Goal: Use online tool/utility: Utilize a website feature to perform a specific function

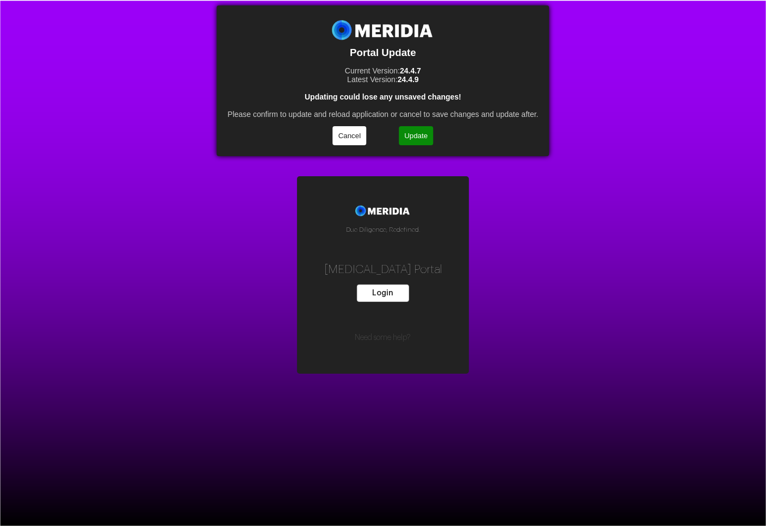
click at [412, 140] on button "Update" at bounding box center [416, 135] width 34 height 19
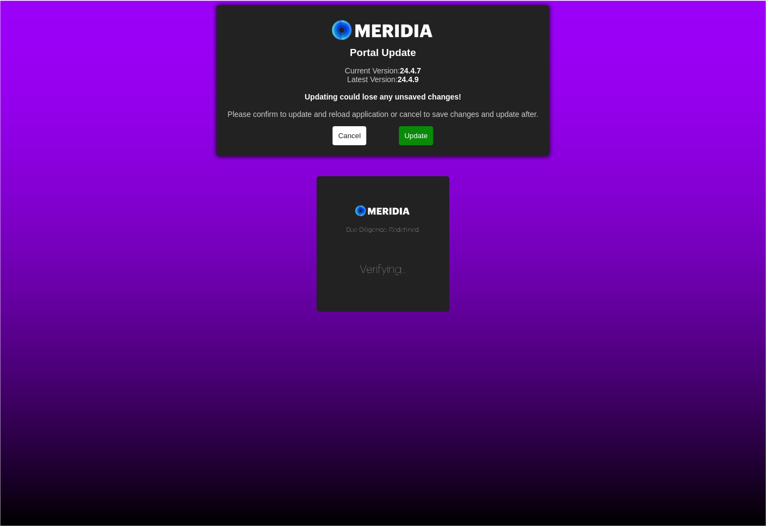
click at [418, 137] on button "Update" at bounding box center [416, 135] width 34 height 19
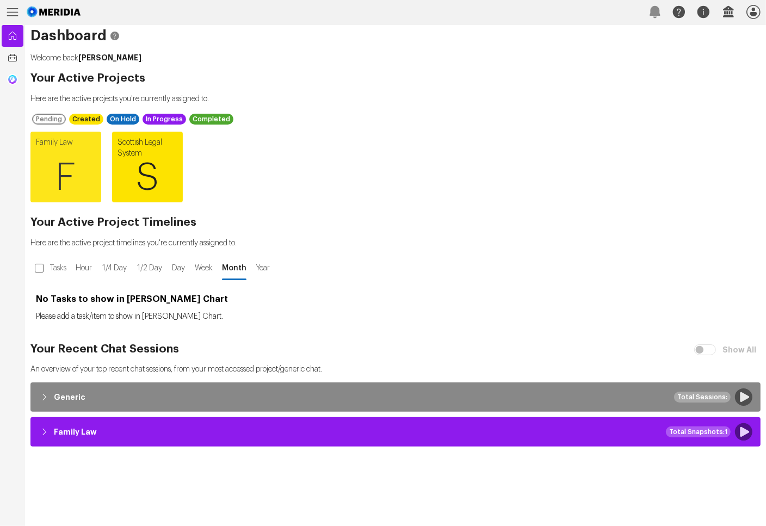
click at [138, 167] on span "S" at bounding box center [147, 177] width 71 height 65
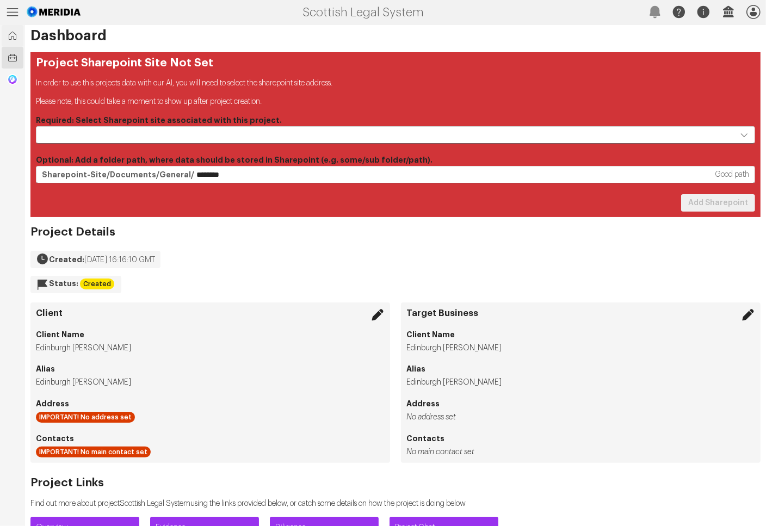
click at [9, 35] on icon at bounding box center [12, 35] width 11 height 11
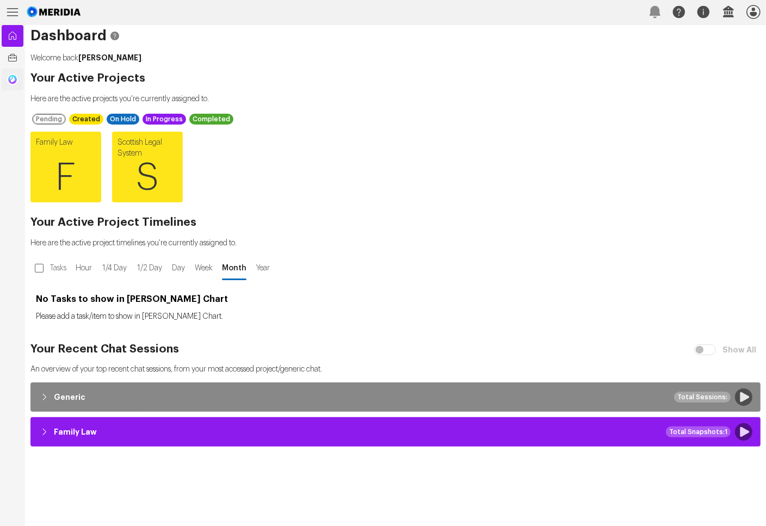
click at [15, 88] on link "Generic Chat" at bounding box center [13, 80] width 22 height 22
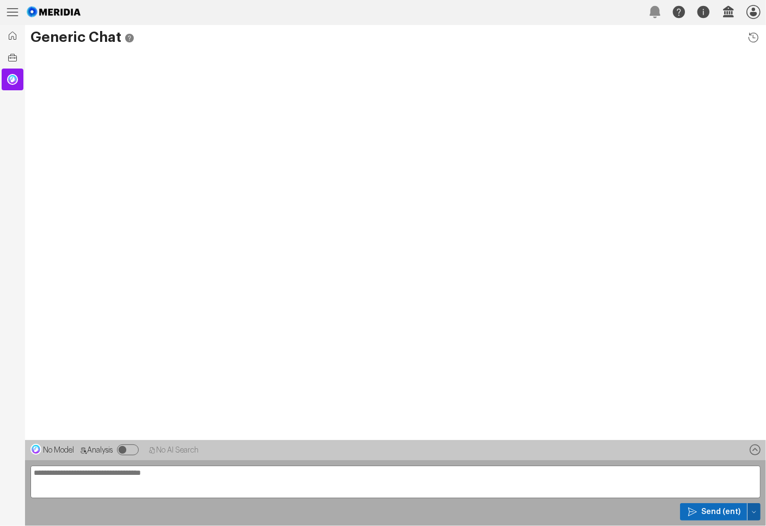
click at [757, 515] on button "button" at bounding box center [754, 511] width 13 height 17
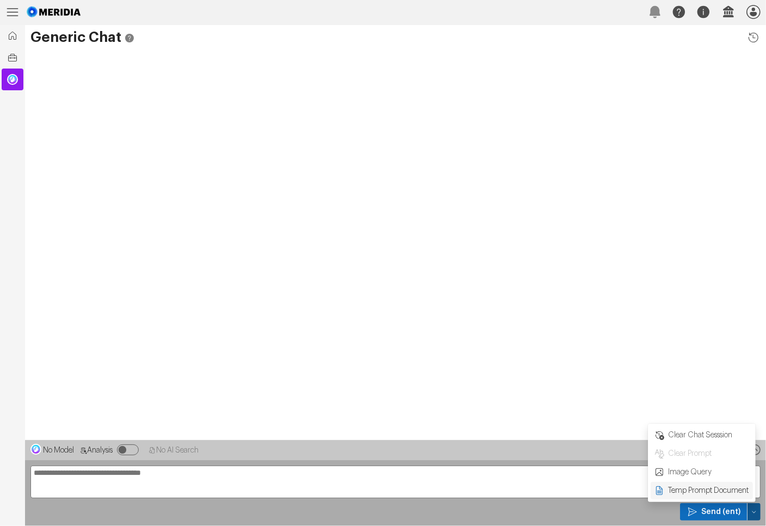
click at [655, 498] on div "Temp Prompt Document + 0" at bounding box center [702, 490] width 102 height 17
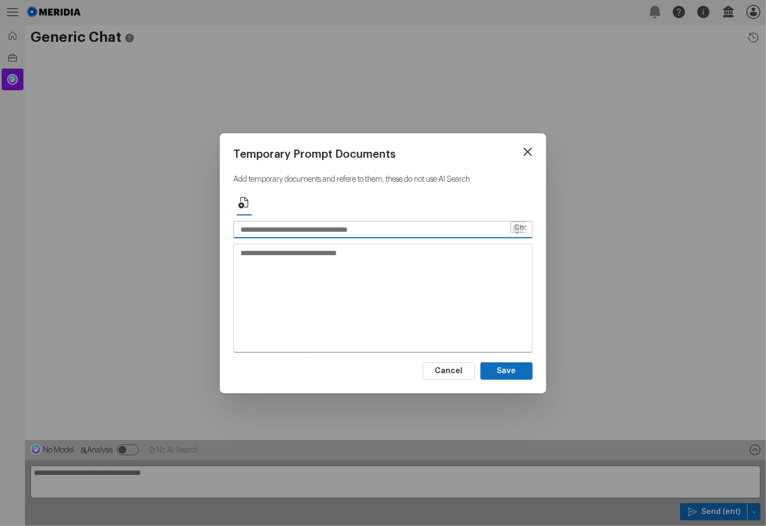
click at [313, 227] on input "text" at bounding box center [371, 229] width 275 height 16
click at [523, 147] on icon at bounding box center [528, 152] width 16 height 16
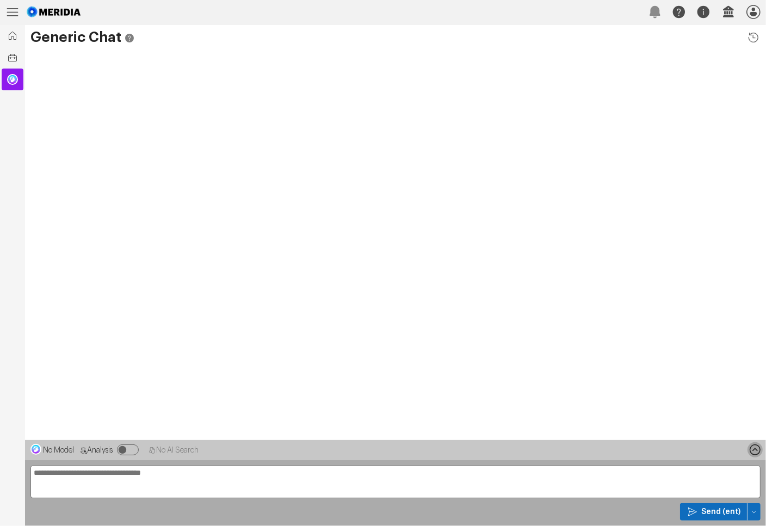
click at [751, 448] on icon at bounding box center [755, 449] width 15 height 15
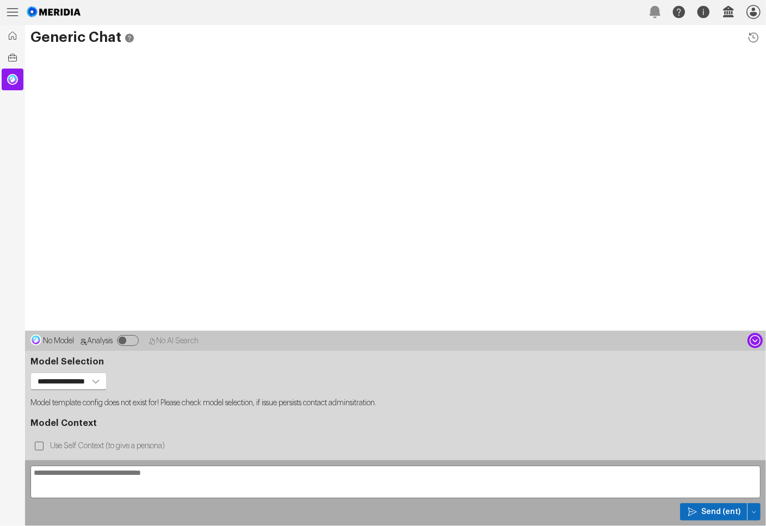
click at [756, 333] on icon at bounding box center [755, 340] width 15 height 15
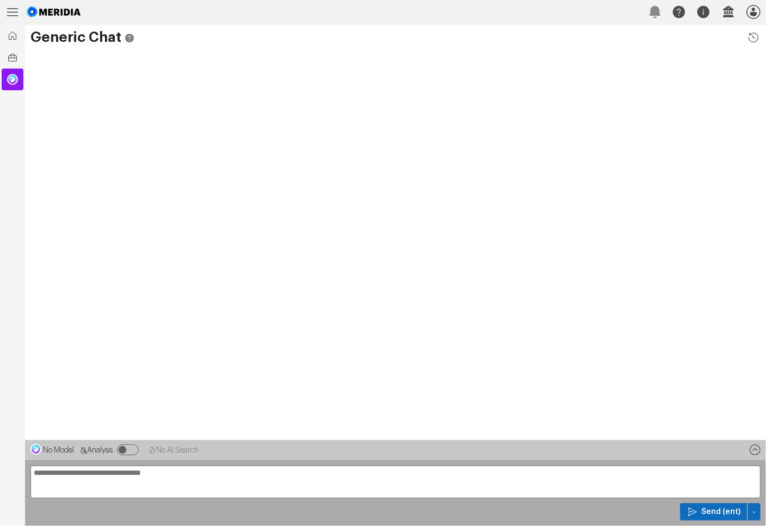
click at [71, 447] on span "No Model" at bounding box center [58, 451] width 31 height 8
click at [103, 449] on span "Analysis" at bounding box center [100, 451] width 26 height 8
click at [752, 34] on icon at bounding box center [754, 37] width 14 height 14
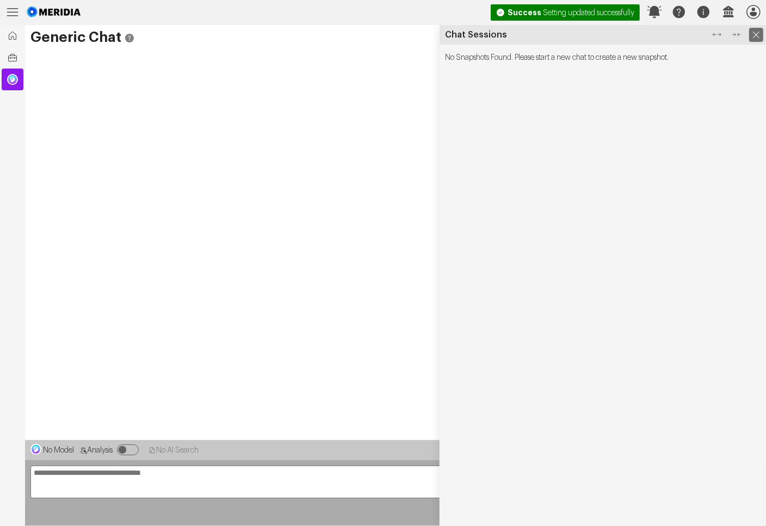
click at [753, 32] on icon at bounding box center [756, 35] width 14 height 14
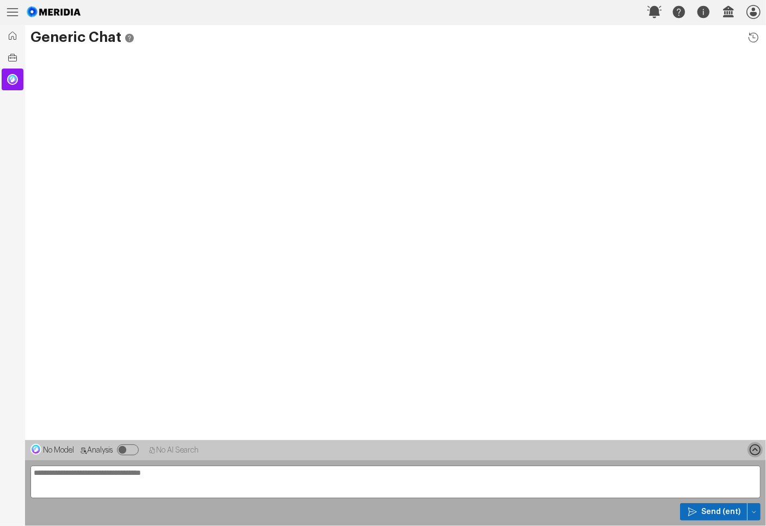
click at [756, 448] on icon at bounding box center [755, 449] width 15 height 15
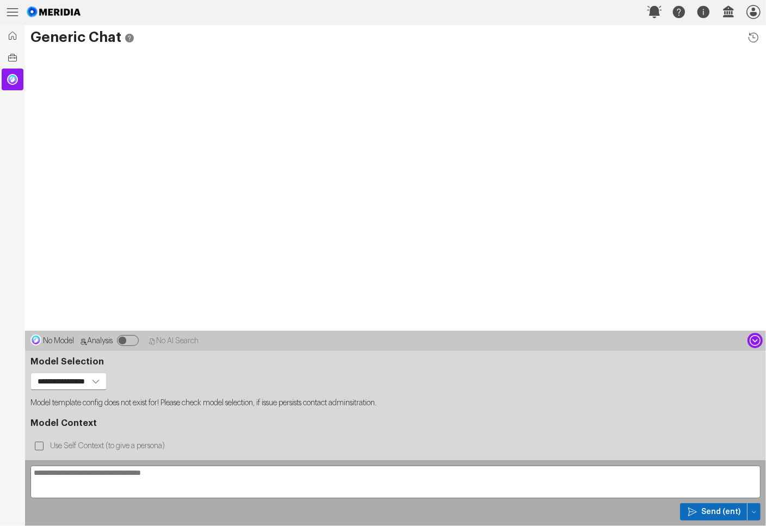
click at [757, 335] on icon at bounding box center [755, 340] width 11 height 11
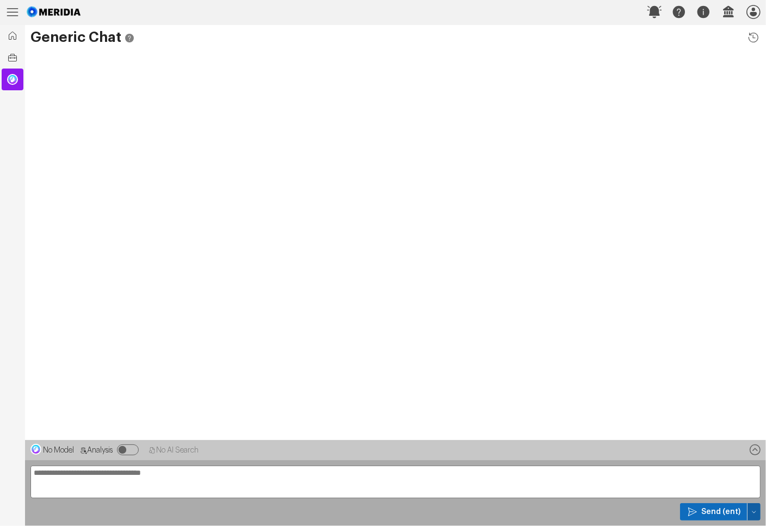
click at [757, 510] on button "button" at bounding box center [754, 511] width 13 height 17
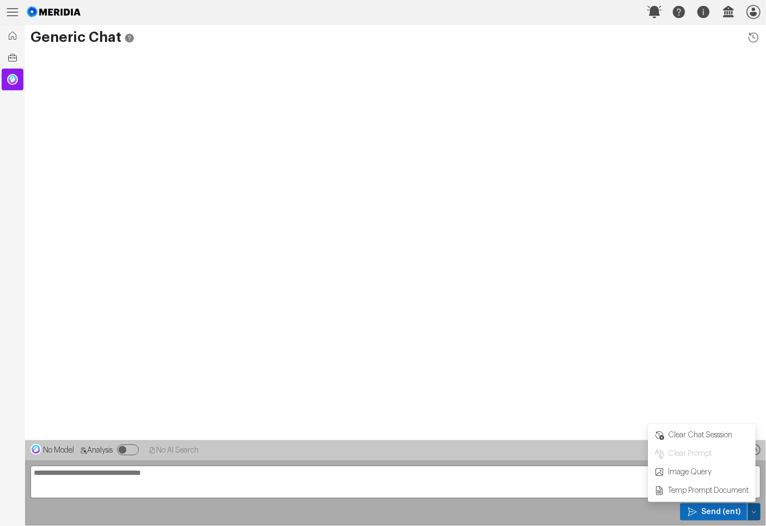
click at [673, 391] on div at bounding box center [395, 245] width 741 height 390
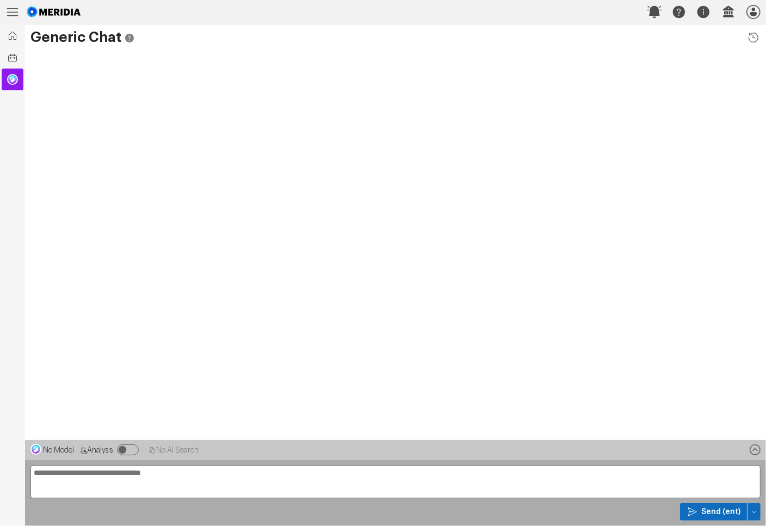
click at [63, 447] on span "No Model" at bounding box center [58, 451] width 31 height 8
click at [10, 59] on icon at bounding box center [12, 57] width 11 height 11
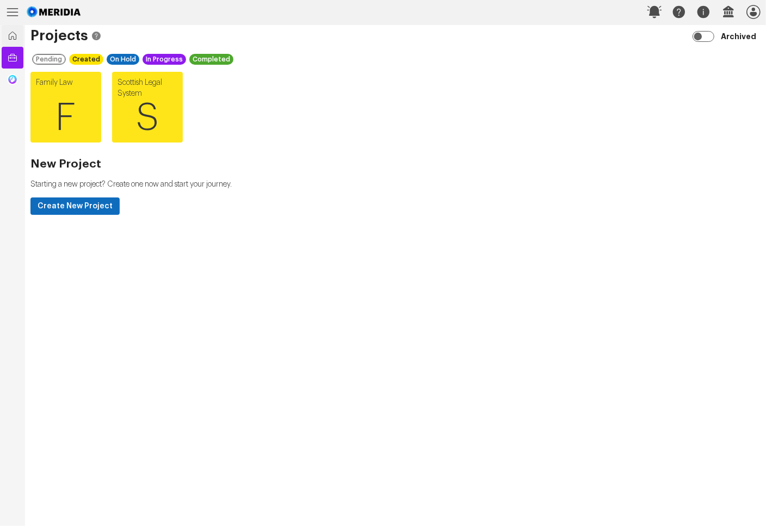
click at [2, 31] on link "Dashboard" at bounding box center [13, 36] width 22 height 22
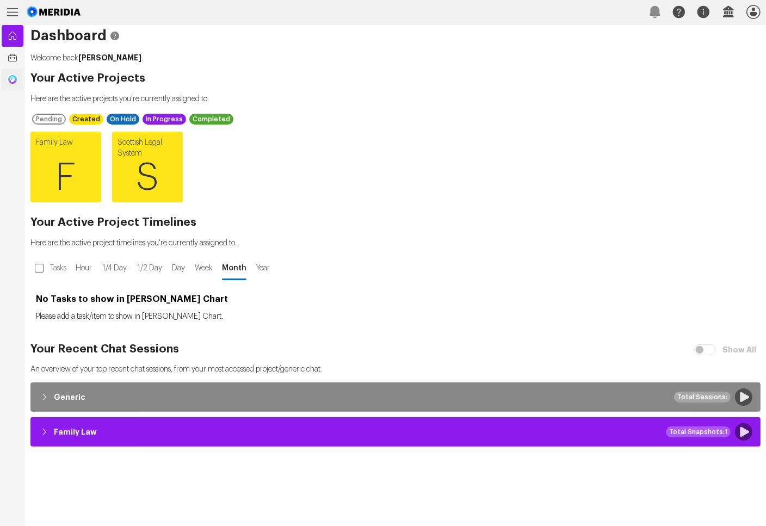
click at [13, 86] on link "Generic Chat" at bounding box center [13, 80] width 22 height 22
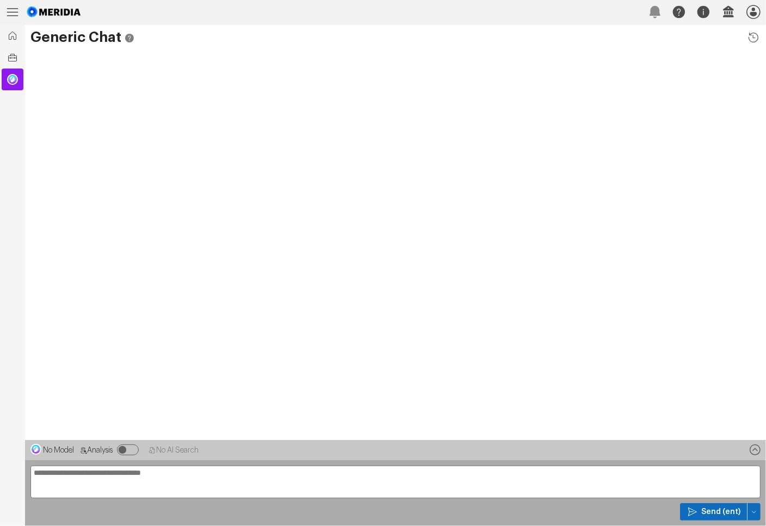
click at [165, 447] on span "No AI Search" at bounding box center [177, 451] width 42 height 8
click at [169, 448] on span "No AI Search" at bounding box center [177, 451] width 42 height 8
click at [179, 477] on textarea at bounding box center [395, 482] width 730 height 33
click at [753, 452] on icon at bounding box center [755, 449] width 15 height 15
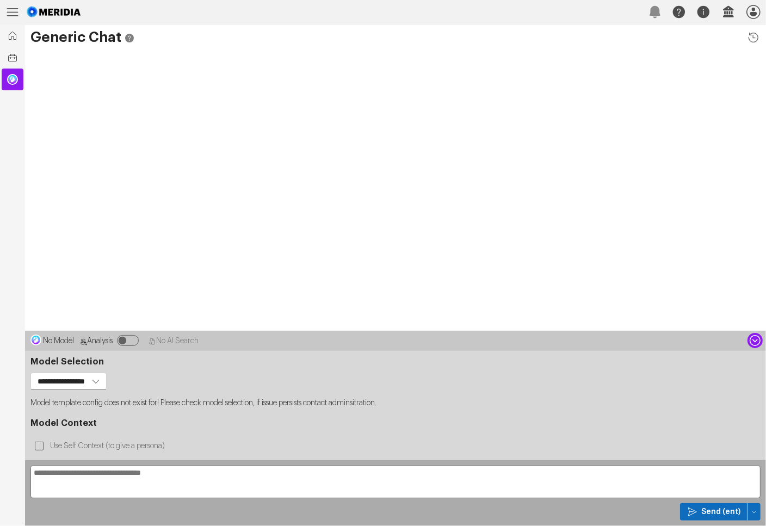
click at [750, 335] on icon at bounding box center [755, 340] width 11 height 11
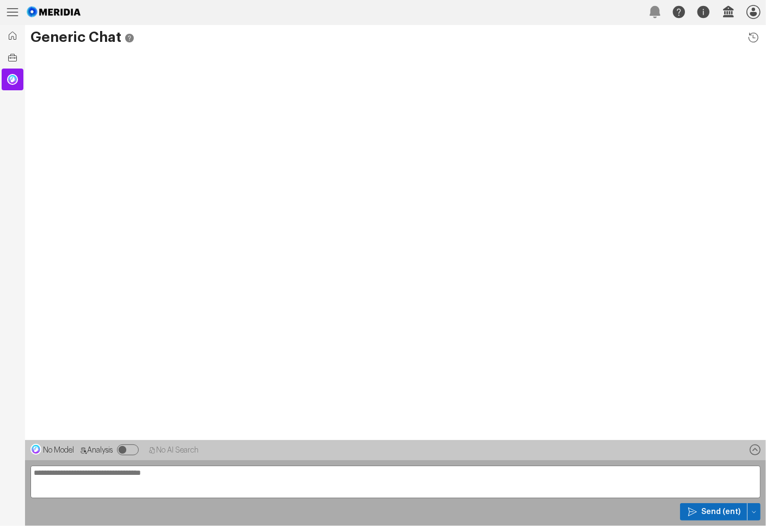
click at [50, 11] on img at bounding box center [54, 12] width 58 height 24
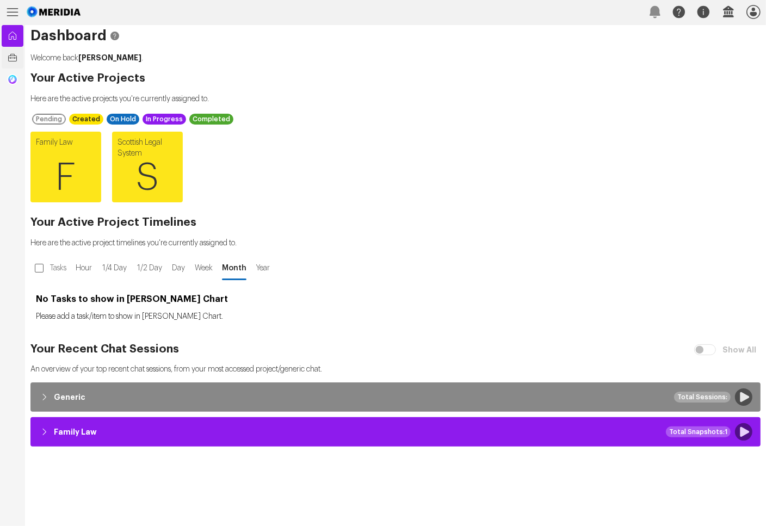
click at [17, 57] on icon at bounding box center [12, 57] width 11 height 11
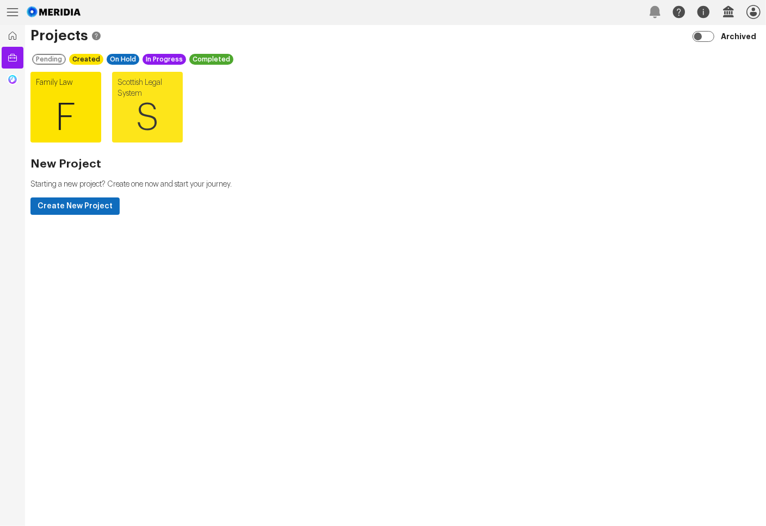
click at [48, 100] on span "F" at bounding box center [65, 117] width 71 height 65
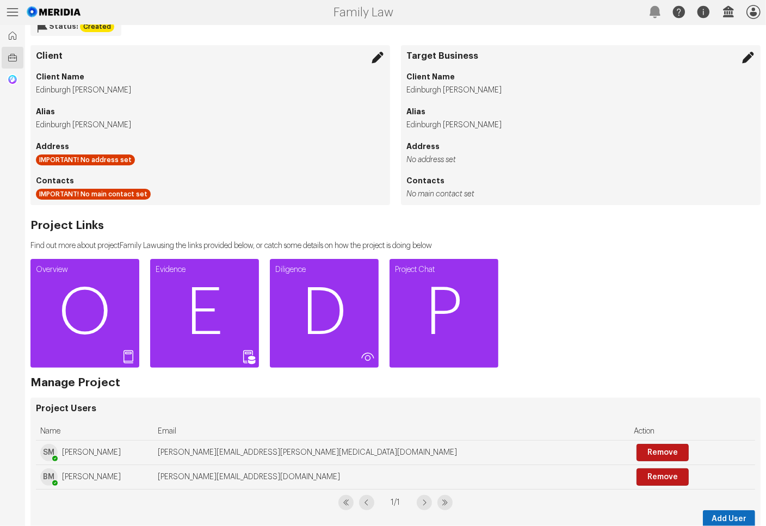
scroll to position [76, 0]
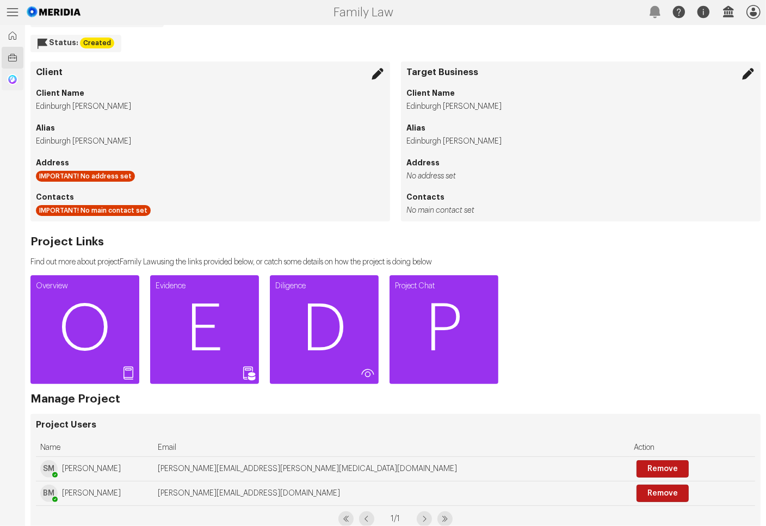
click at [16, 82] on img at bounding box center [12, 79] width 11 height 11
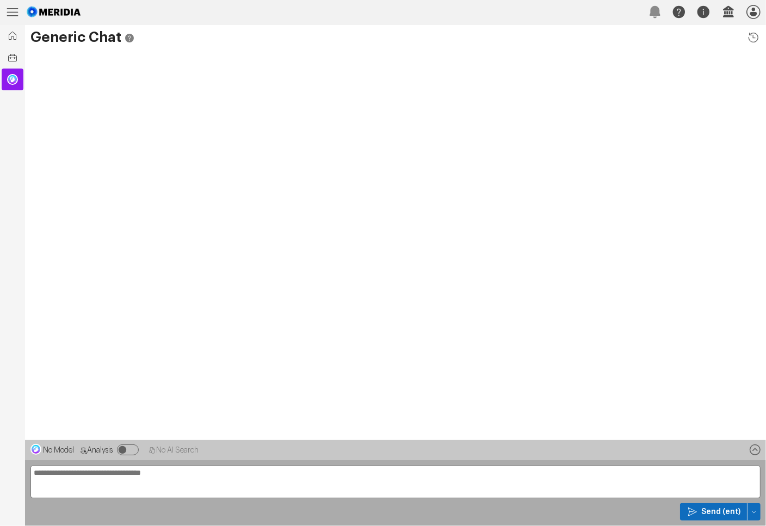
click at [205, 457] on div "No Model Analysis No AI Search" at bounding box center [395, 450] width 741 height 20
click at [198, 491] on textarea at bounding box center [395, 482] width 730 height 33
click at [731, 10] on icon "button" at bounding box center [729, 12] width 24 height 24
click at [709, 13] on icon "button" at bounding box center [704, 12] width 12 height 12
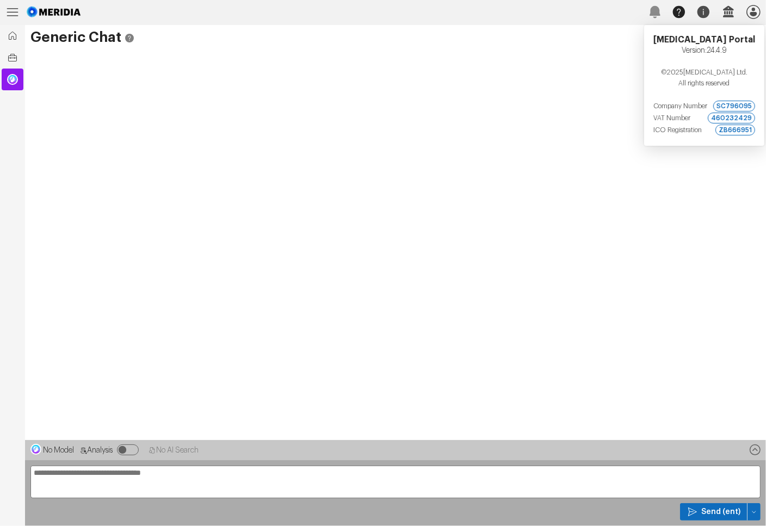
click at [674, 12] on icon at bounding box center [679, 12] width 12 height 12
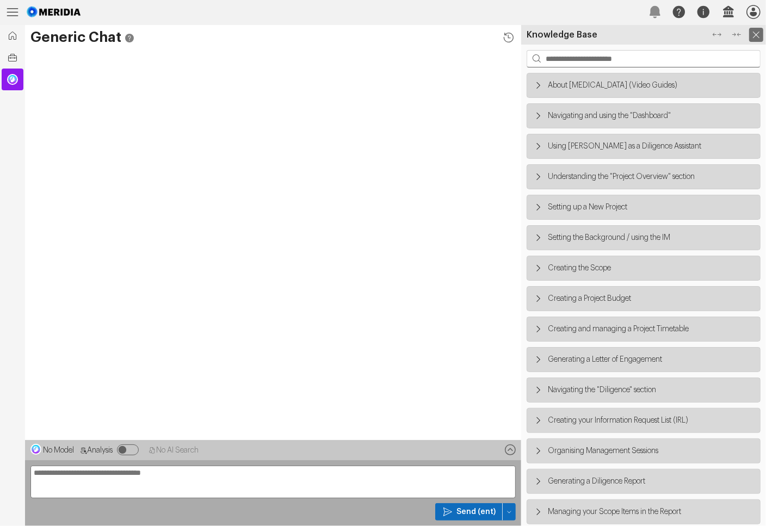
click at [760, 39] on icon at bounding box center [756, 35] width 14 height 14
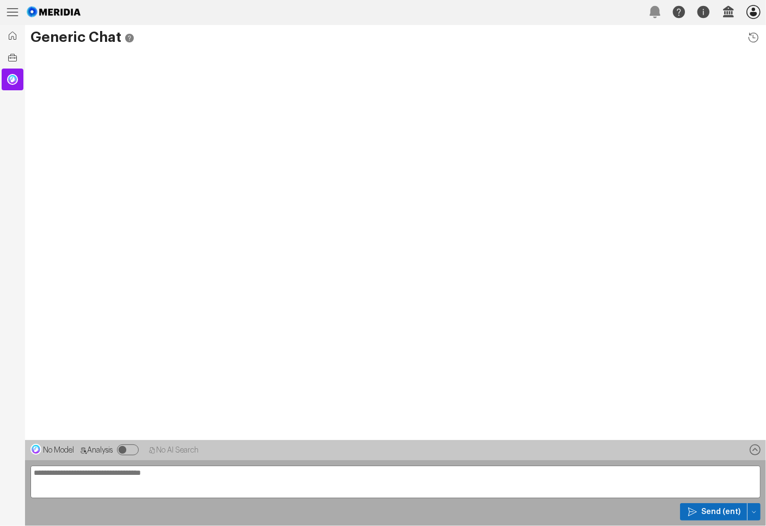
click at [756, 11] on icon "button" at bounding box center [753, 11] width 17 height 17
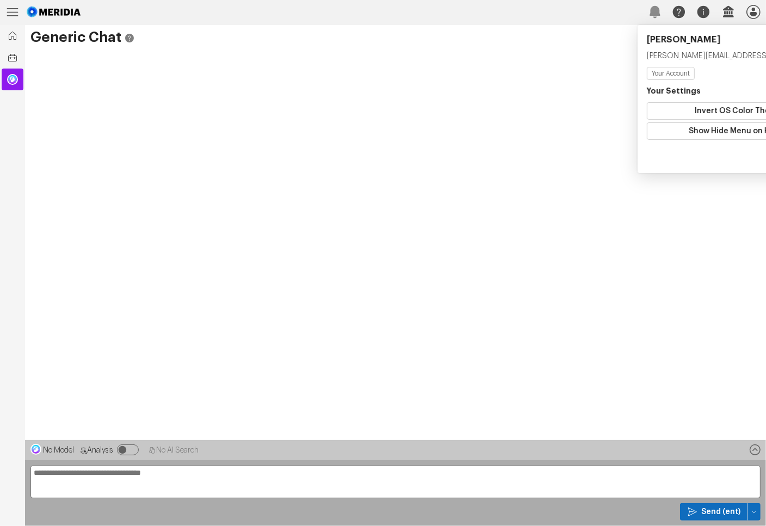
click at [700, 224] on div at bounding box center [395, 245] width 741 height 390
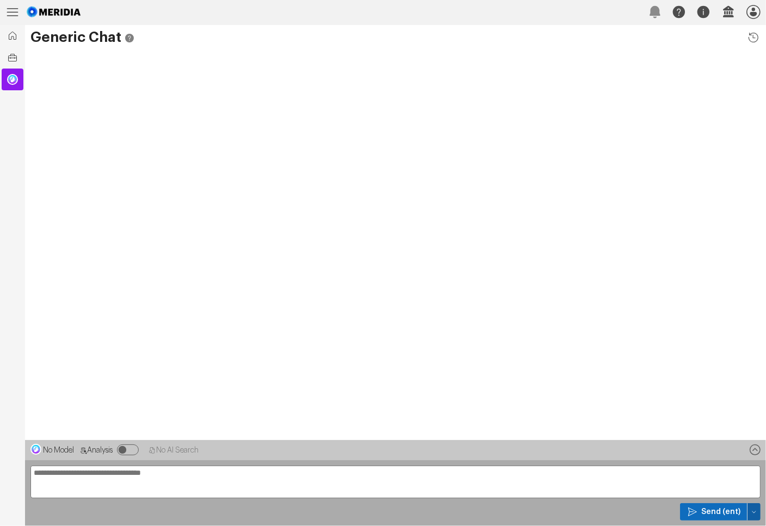
click at [757, 512] on button "button" at bounding box center [754, 511] width 13 height 17
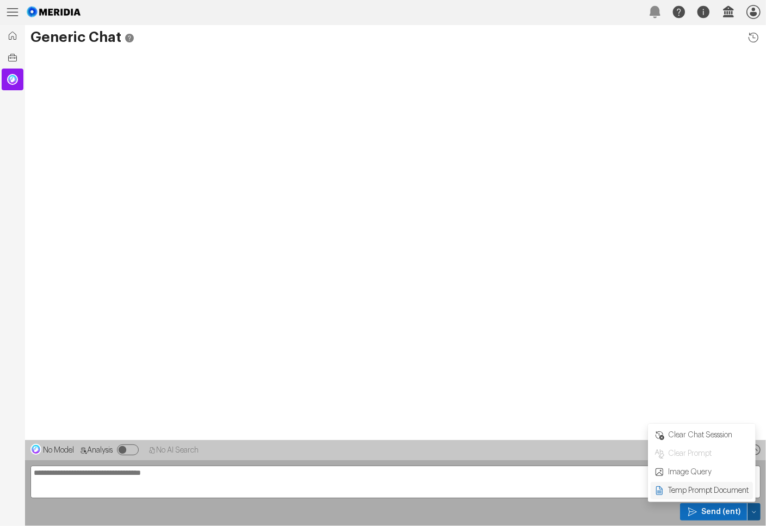
click at [677, 496] on span "Temp Prompt Document + 0" at bounding box center [708, 490] width 83 height 11
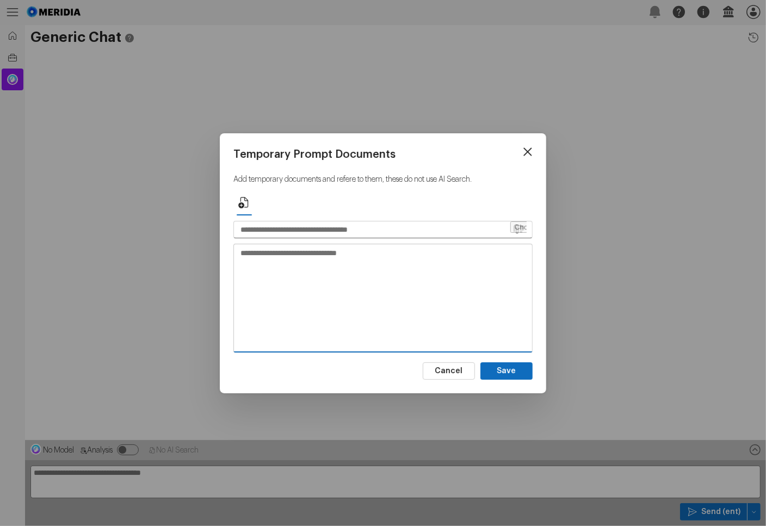
click at [406, 267] on textarea at bounding box center [383, 297] width 298 height 107
click at [518, 228] on input "file" at bounding box center [518, 229] width 16 height 16
click at [450, 372] on button "Cancel" at bounding box center [449, 370] width 52 height 17
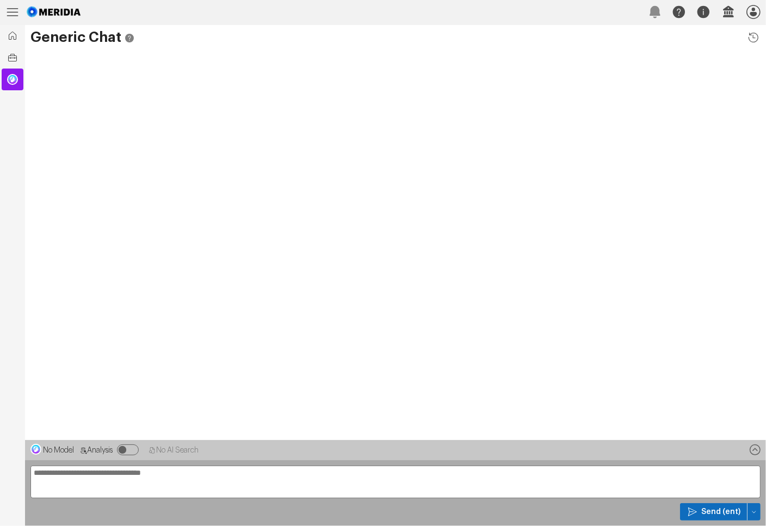
click at [191, 466] on textarea at bounding box center [395, 482] width 730 height 33
